Goal: Information Seeking & Learning: Learn about a topic

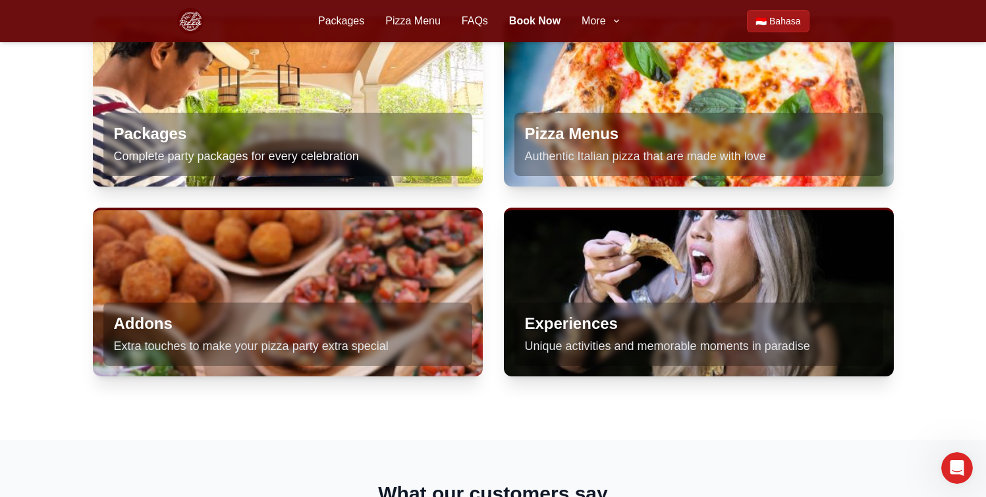
scroll to position [810, 0]
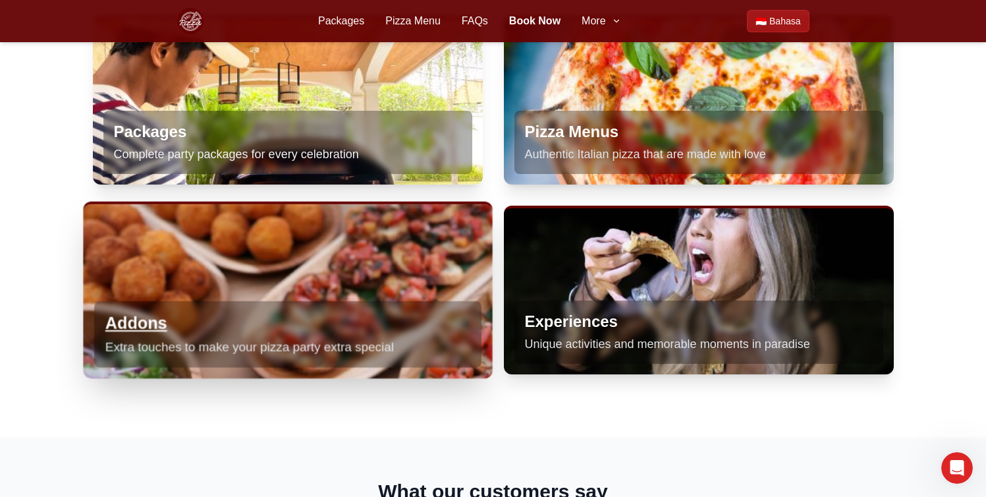
click at [200, 345] on p "Extra touches to make your pizza party extra special" at bounding box center [287, 346] width 365 height 19
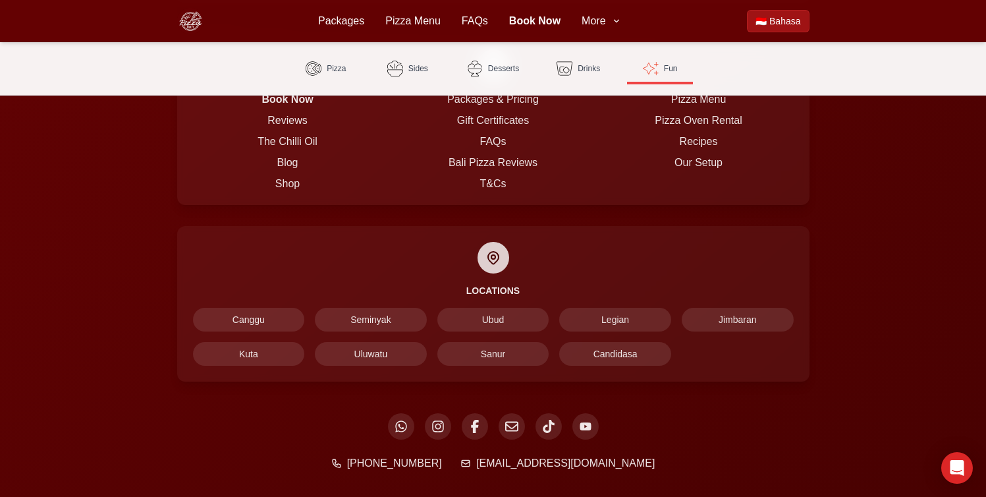
scroll to position [3376, 0]
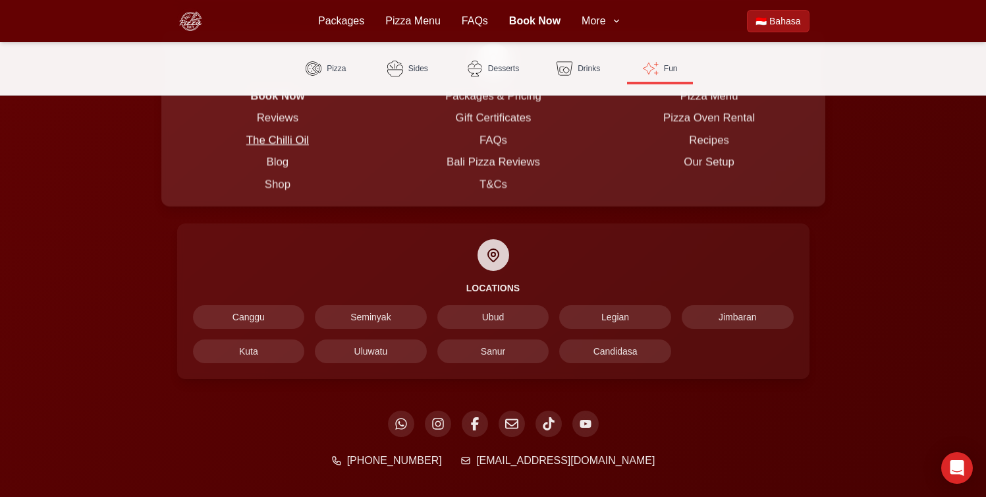
click at [275, 146] on link "The Chilli Oil" at bounding box center [277, 140] width 63 height 12
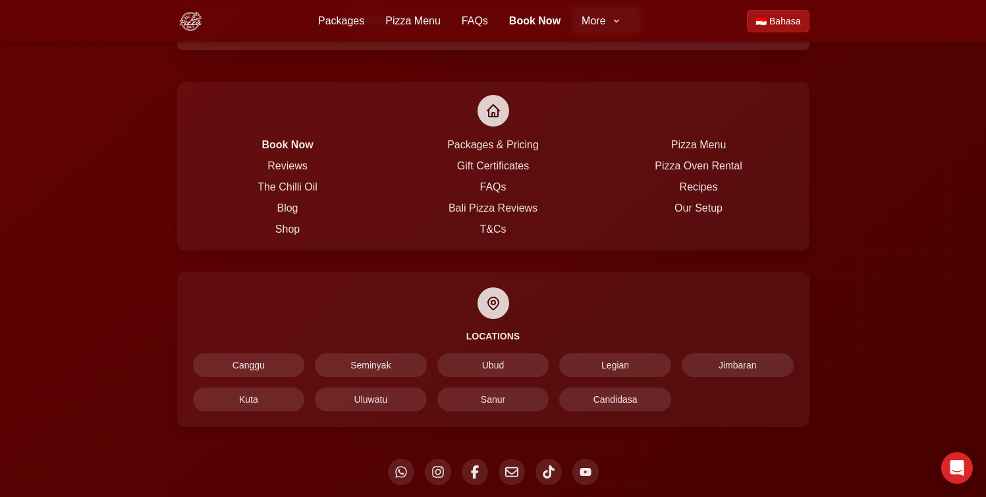
scroll to position [1919, 0]
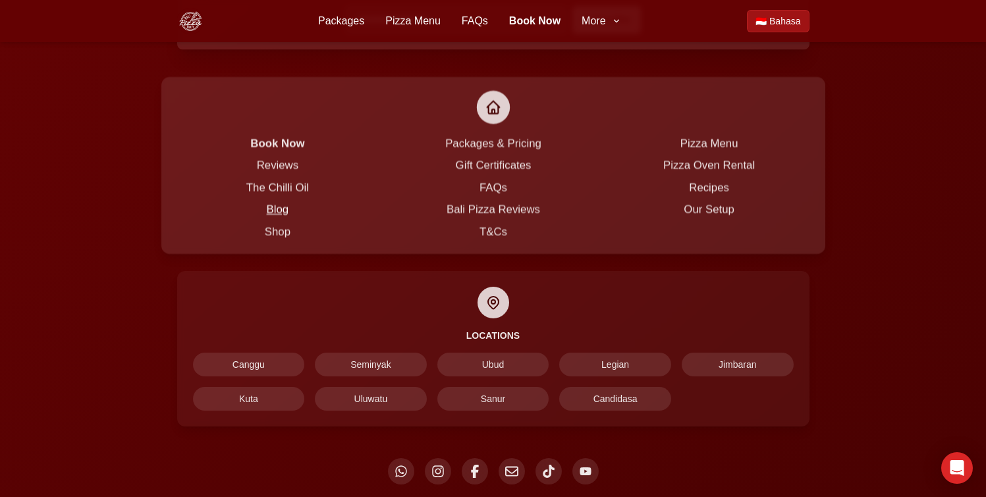
click at [276, 215] on link "Blog" at bounding box center [277, 209] width 22 height 12
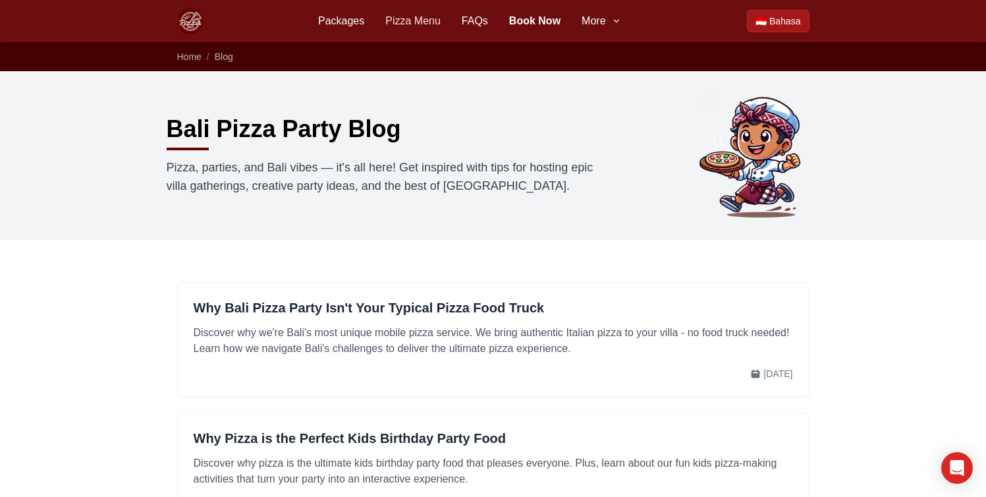
click at [417, 25] on link "Pizza Menu" at bounding box center [412, 21] width 55 height 16
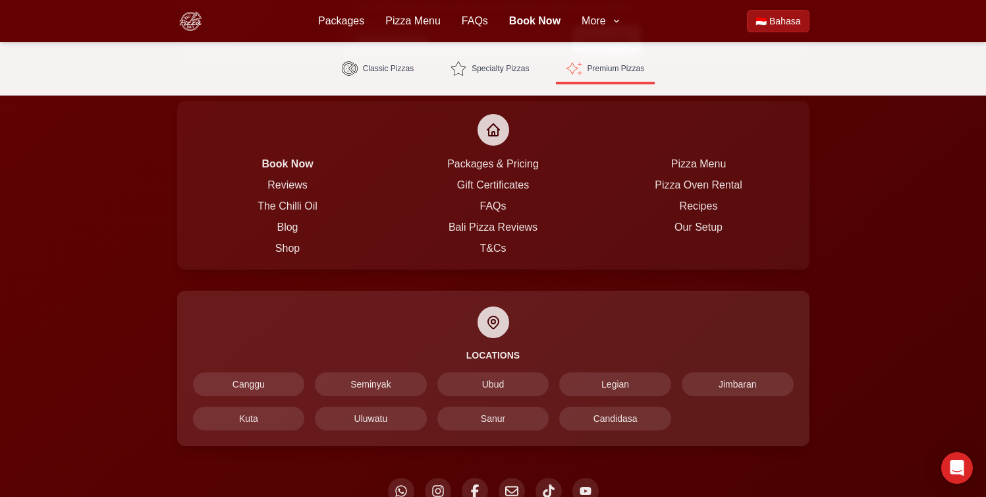
scroll to position [2641, 0]
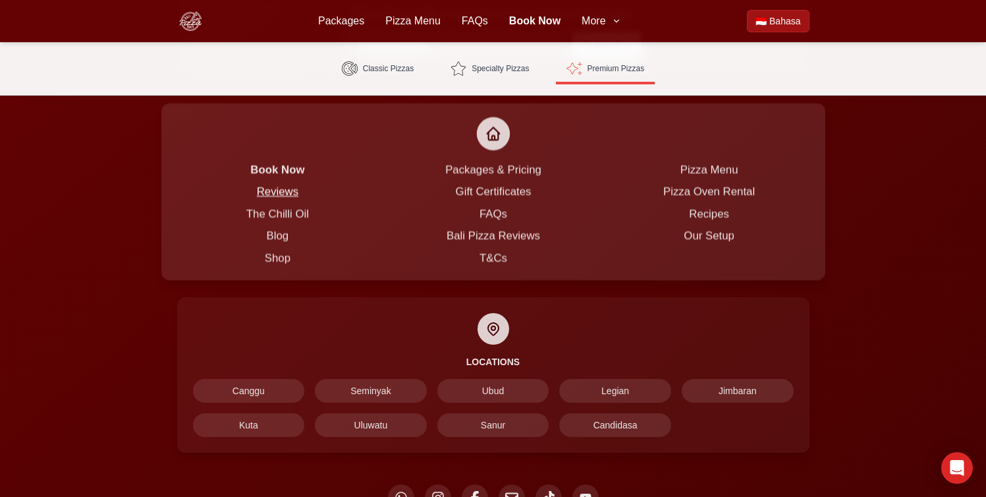
click at [281, 194] on link "Reviews" at bounding box center [276, 191] width 41 height 12
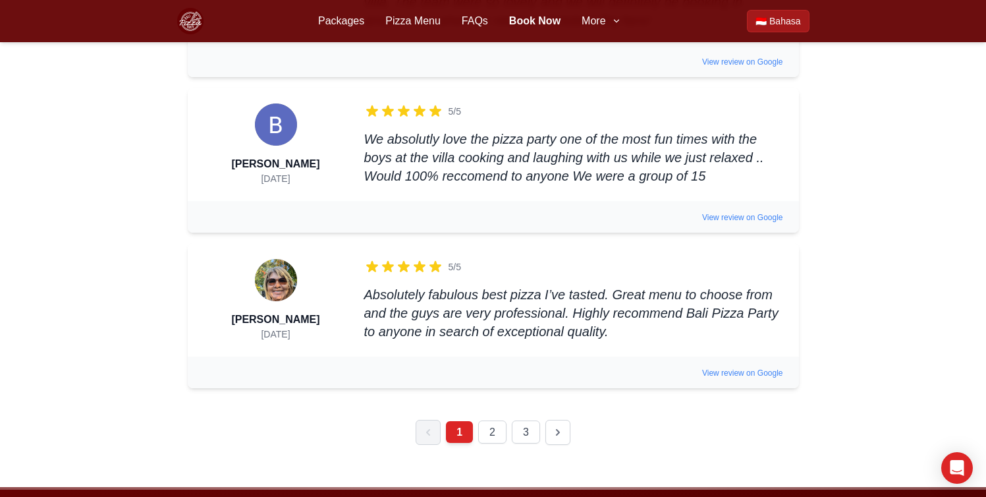
scroll to position [1532, 0]
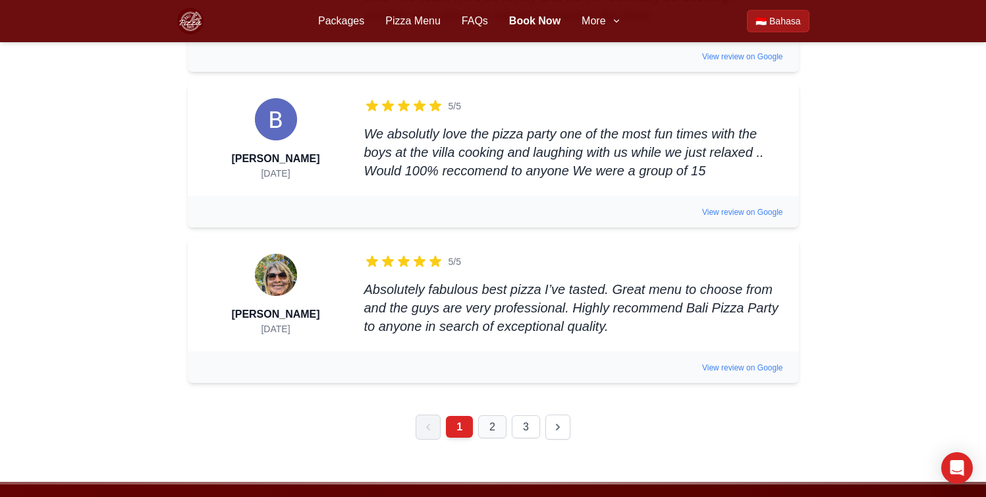
click at [488, 415] on link "2" at bounding box center [492, 426] width 28 height 23
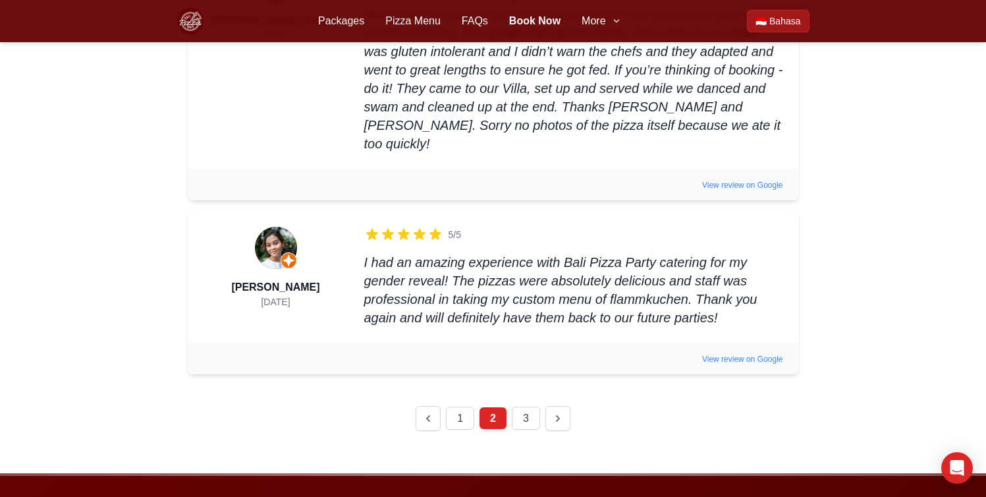
scroll to position [1653, 0]
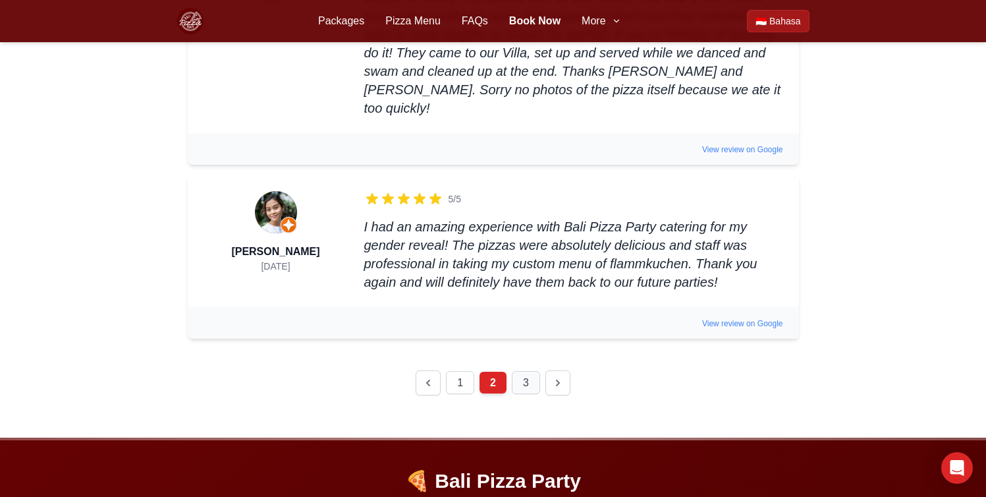
click at [523, 371] on link "3" at bounding box center [526, 382] width 28 height 23
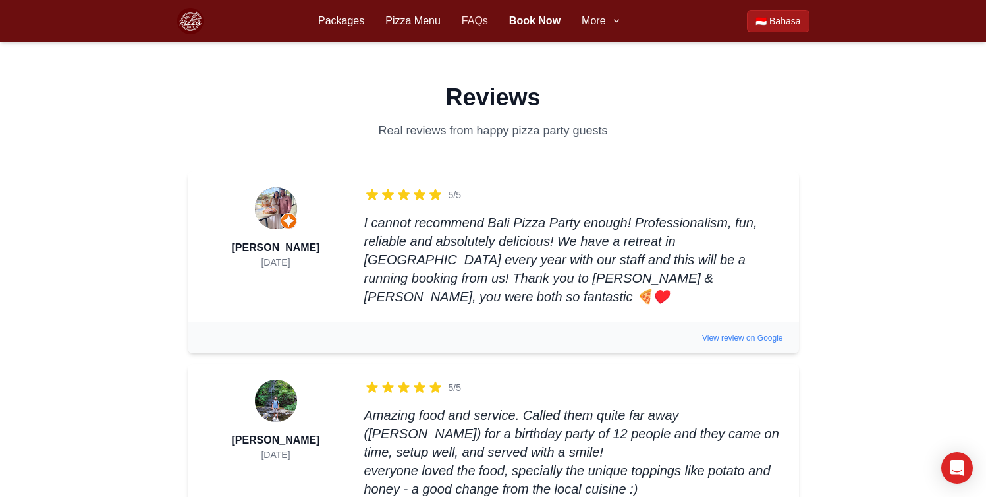
click at [472, 24] on link "FAQs" at bounding box center [475, 21] width 26 height 16
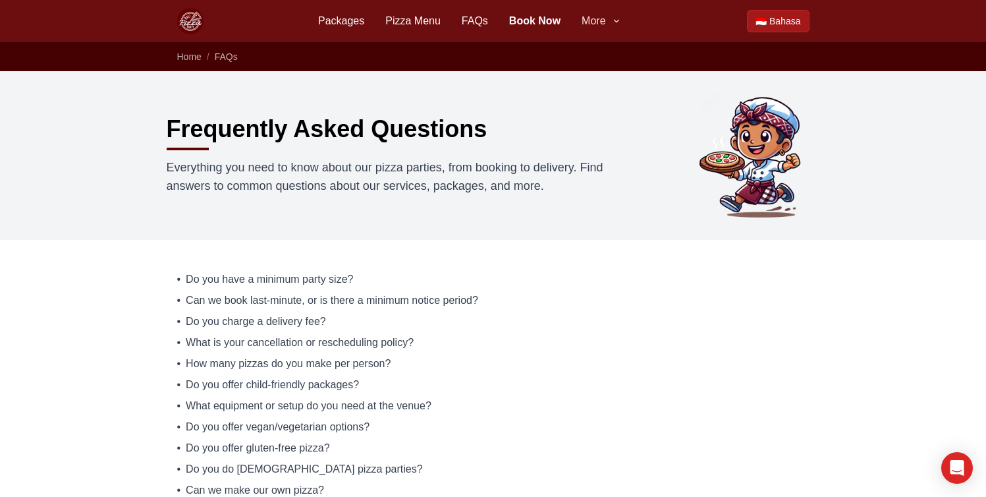
click at [595, 22] on span "More" at bounding box center [594, 21] width 24 height 16
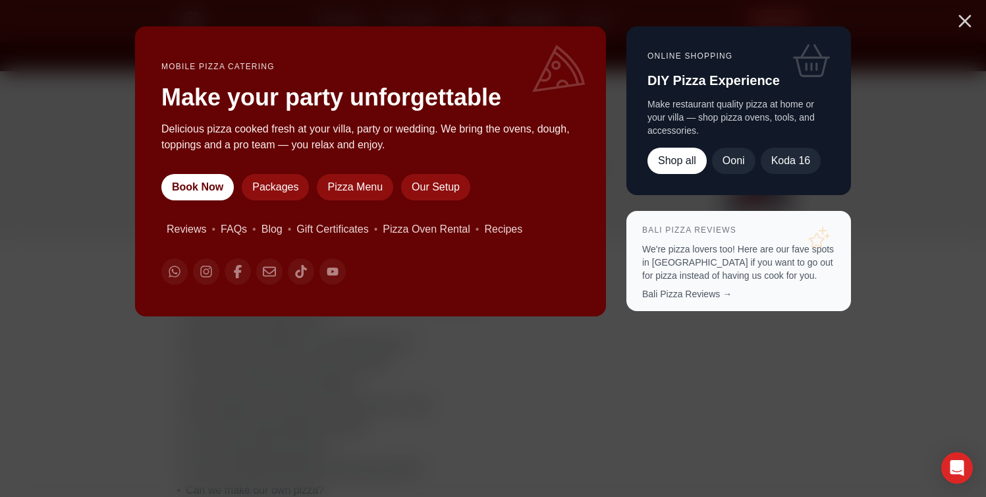
click at [967, 20] on icon "Close menu" at bounding box center [964, 21] width 21 height 21
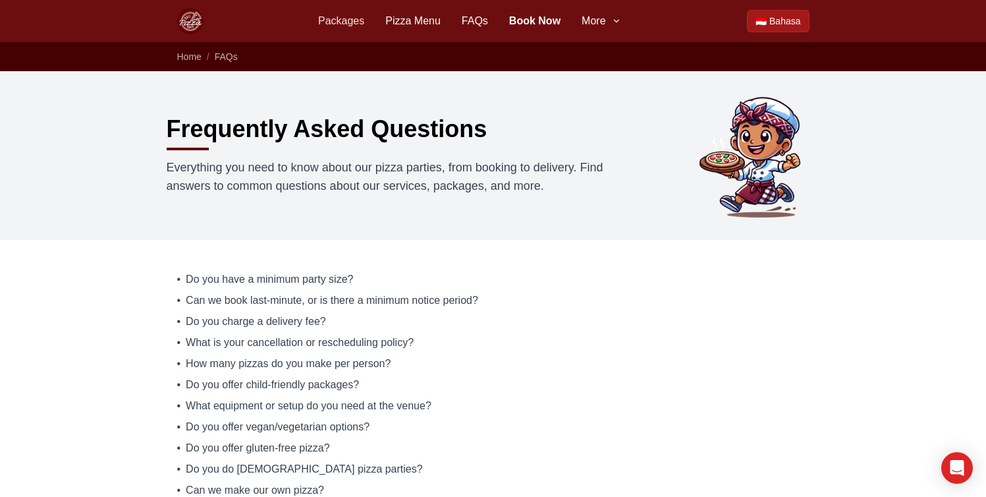
click at [353, 27] on link "Packages" at bounding box center [341, 21] width 46 height 16
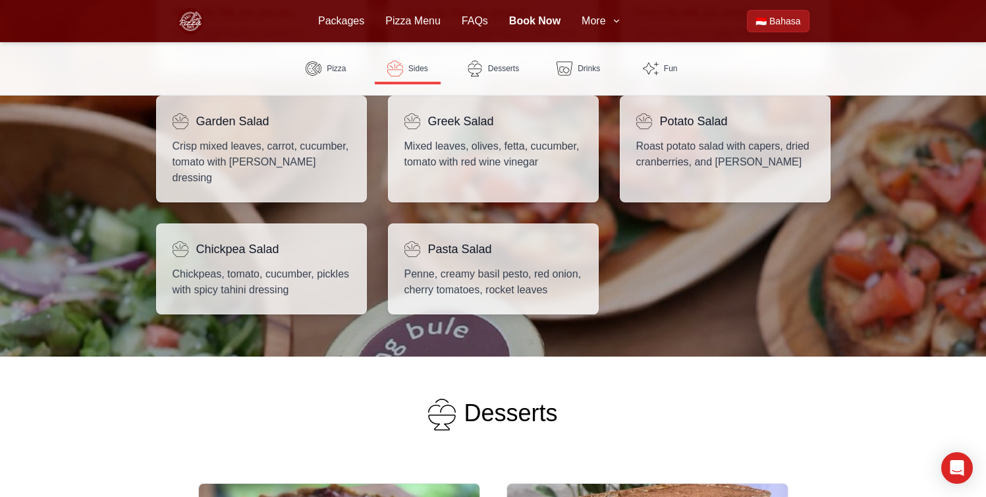
scroll to position [1143, 0]
